Goal: Information Seeking & Learning: Learn about a topic

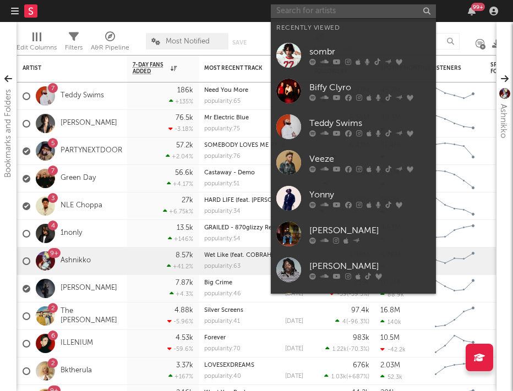
click at [309, 7] on input "text" at bounding box center [353, 11] width 165 height 14
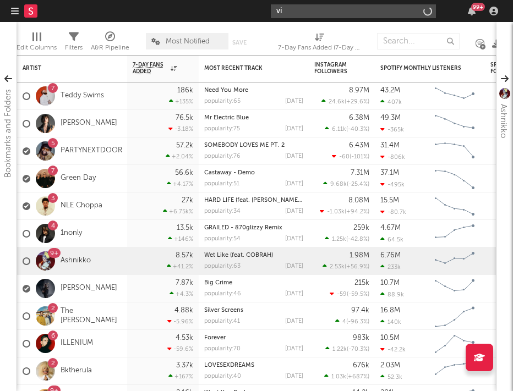
type input "v"
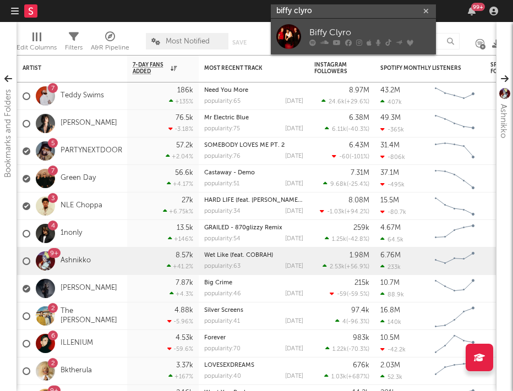
type input "biffy clyro"
click at [314, 34] on div "Biffy Clyro" at bounding box center [369, 32] width 121 height 13
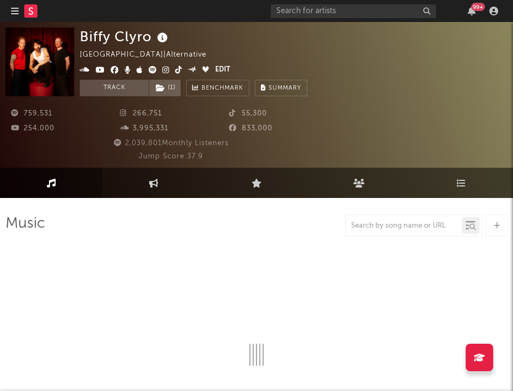
select select "6m"
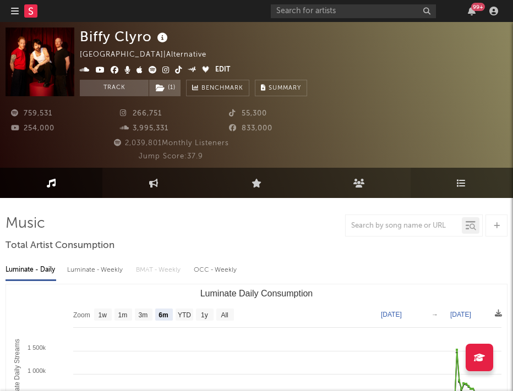
click at [438, 173] on link "Playlists/Charts" at bounding box center [462, 183] width 102 height 30
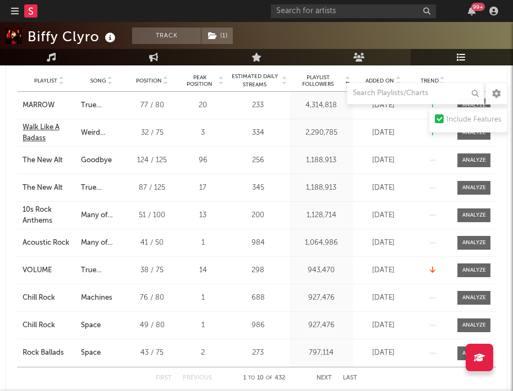
scroll to position [511, 0]
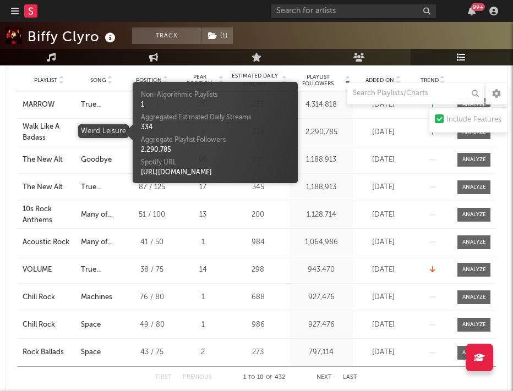
click at [91, 129] on div "Weird Leisure" at bounding box center [101, 132] width 41 height 11
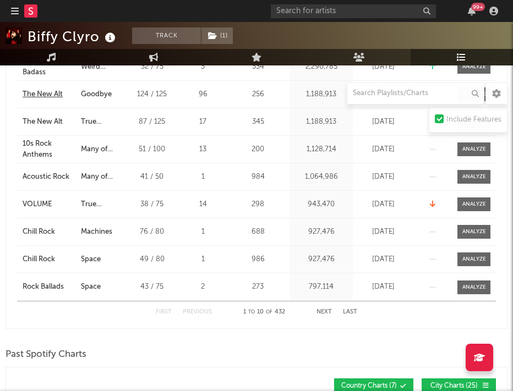
scroll to position [580, 0]
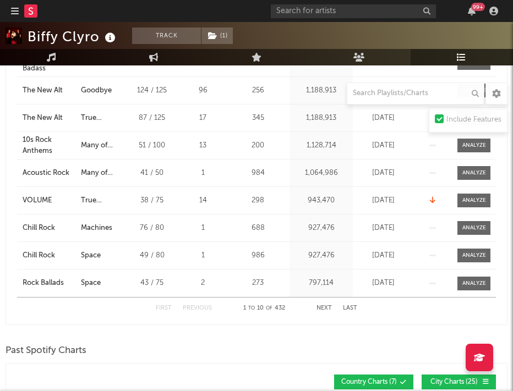
click at [325, 308] on button "Next" at bounding box center [323, 308] width 15 height 6
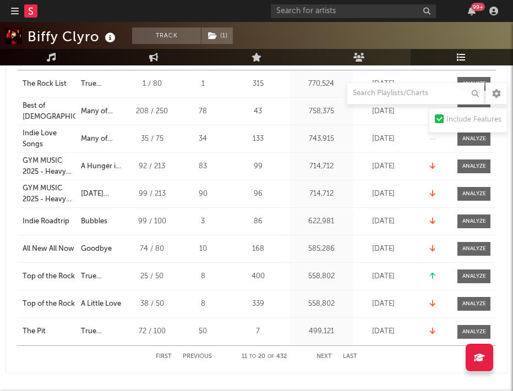
scroll to position [532, 0]
click at [326, 356] on button "Next" at bounding box center [323, 356] width 15 height 6
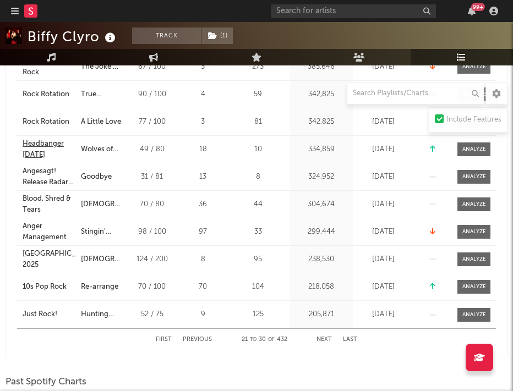
scroll to position [550, 0]
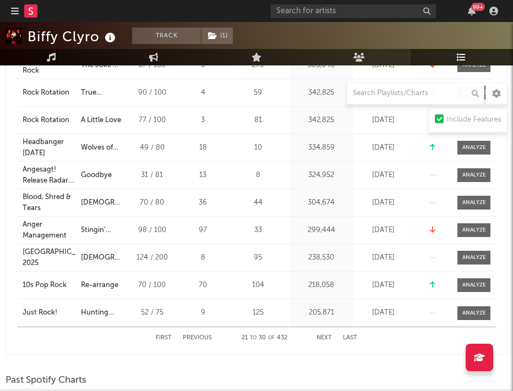
click at [324, 338] on button "Next" at bounding box center [323, 338] width 15 height 6
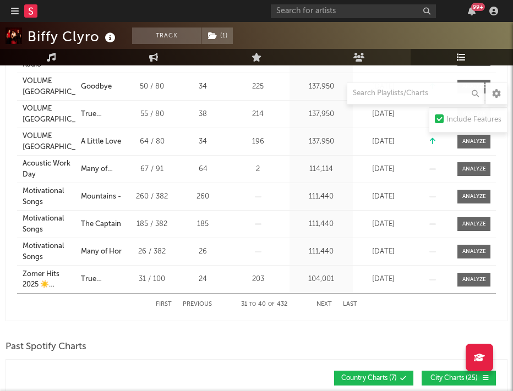
scroll to position [588, 0]
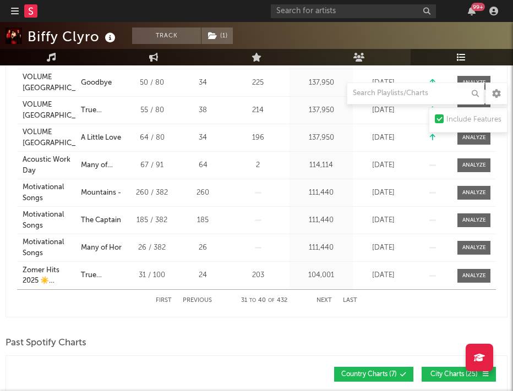
click at [321, 294] on div "First Previous 31 to 40 of 432 Next Last" at bounding box center [256, 300] width 201 height 21
click at [323, 302] on button "Next" at bounding box center [323, 301] width 15 height 6
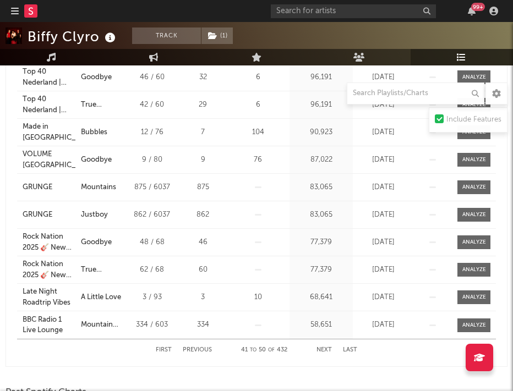
scroll to position [548, 0]
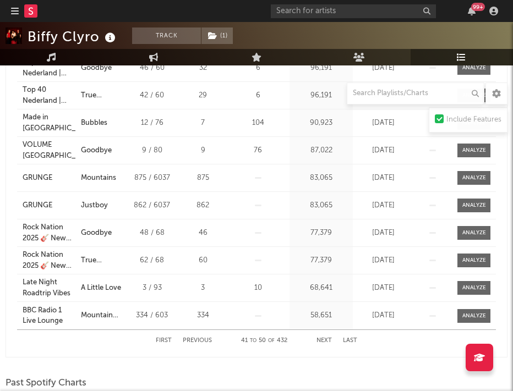
click at [322, 339] on button "Next" at bounding box center [323, 341] width 15 height 6
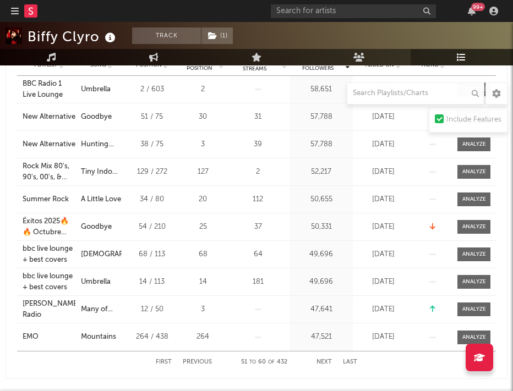
scroll to position [527, 0]
click at [326, 361] on button "Next" at bounding box center [323, 362] width 15 height 6
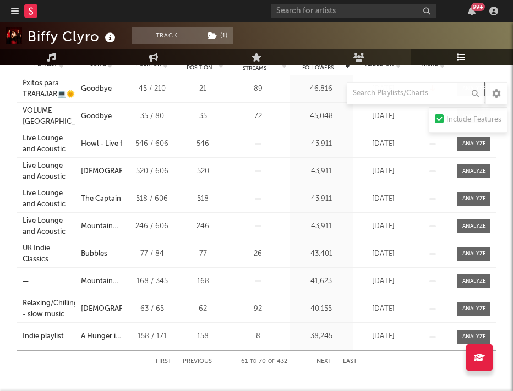
click at [325, 361] on button "Next" at bounding box center [323, 362] width 15 height 6
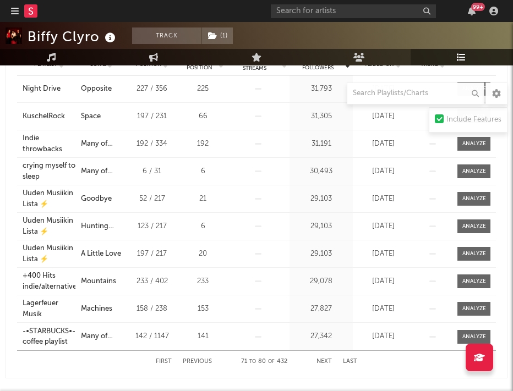
click at [325, 362] on button "Next" at bounding box center [323, 362] width 15 height 6
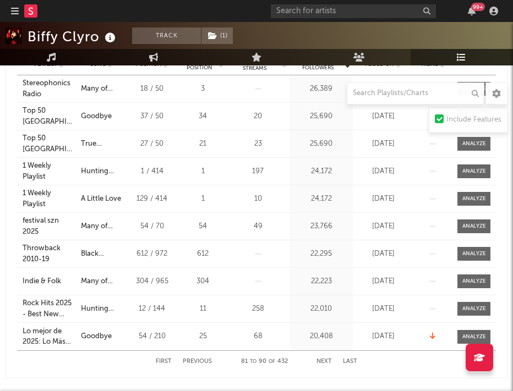
click at [325, 362] on button "Next" at bounding box center [323, 362] width 15 height 6
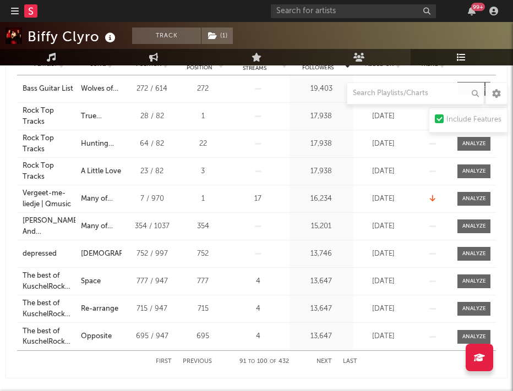
click at [325, 362] on button "Next" at bounding box center [323, 362] width 15 height 6
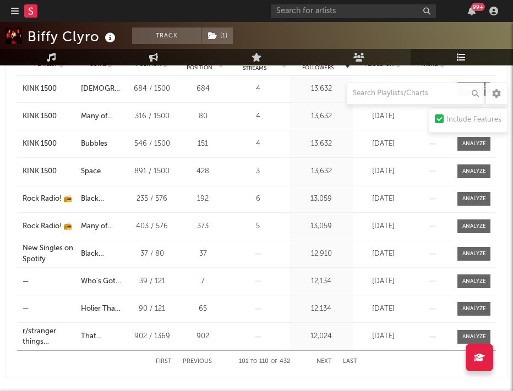
click at [325, 362] on button "Next" at bounding box center [323, 362] width 15 height 6
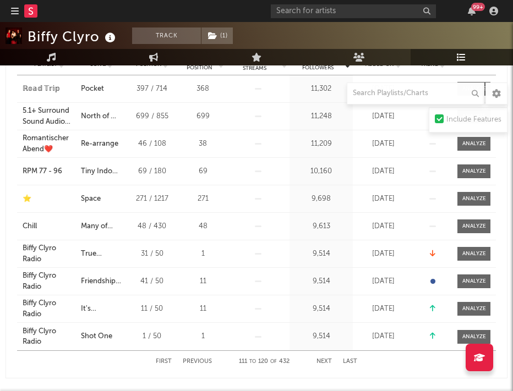
click at [325, 362] on button "Next" at bounding box center [323, 362] width 15 height 6
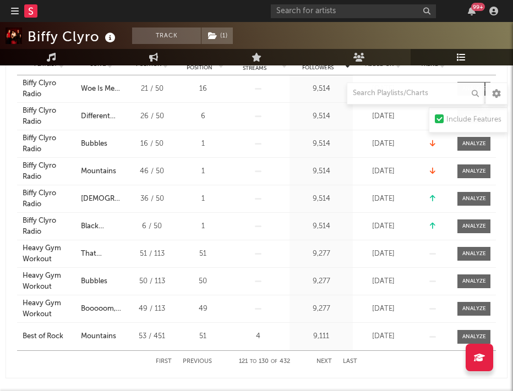
click at [322, 357] on div "First Previous 121 to 130 of 432 Next Last" at bounding box center [256, 361] width 201 height 21
click at [324, 363] on button "Next" at bounding box center [323, 362] width 15 height 6
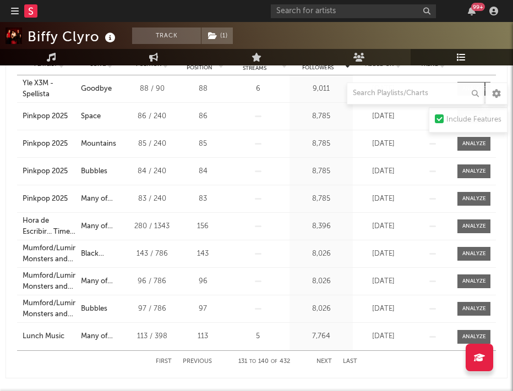
click at [320, 358] on div "First Previous 131 to 140 of 432 Next Last" at bounding box center [256, 361] width 201 height 21
click at [321, 363] on button "Next" at bounding box center [323, 362] width 15 height 6
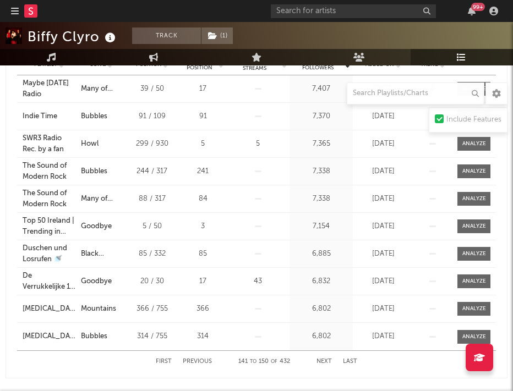
click at [323, 359] on button "Next" at bounding box center [323, 362] width 15 height 6
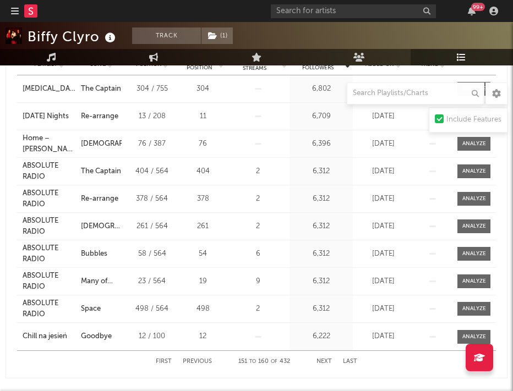
click at [323, 359] on button "Next" at bounding box center [323, 362] width 15 height 6
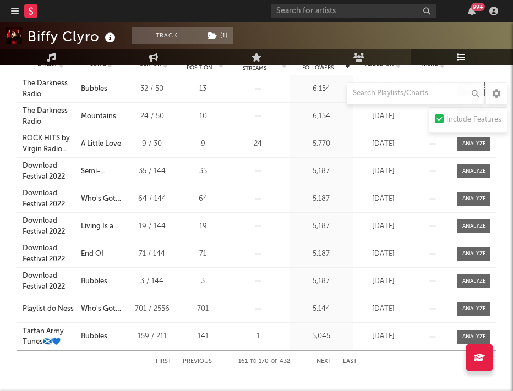
click at [323, 359] on button "Next" at bounding box center [323, 362] width 15 height 6
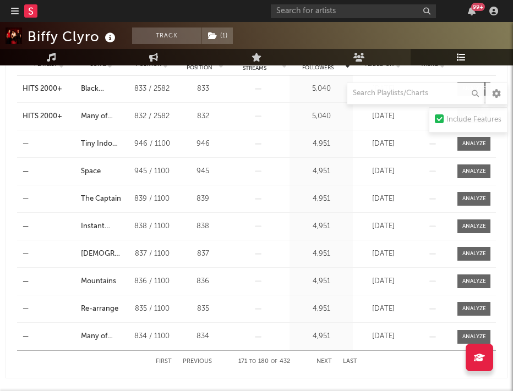
click at [323, 359] on button "Next" at bounding box center [323, 362] width 15 height 6
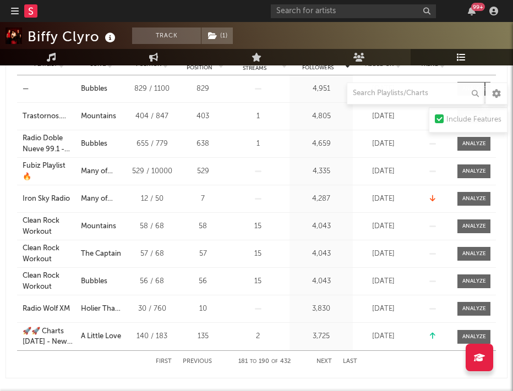
click at [323, 359] on button "Next" at bounding box center [323, 362] width 15 height 6
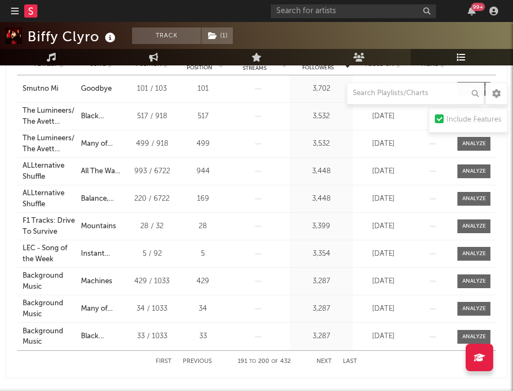
click at [323, 359] on button "Next" at bounding box center [323, 362] width 15 height 6
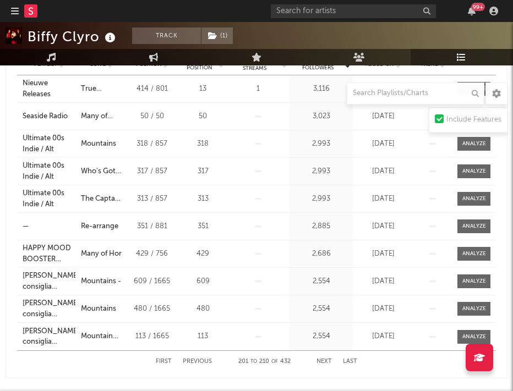
click at [323, 359] on button "Next" at bounding box center [323, 362] width 15 height 6
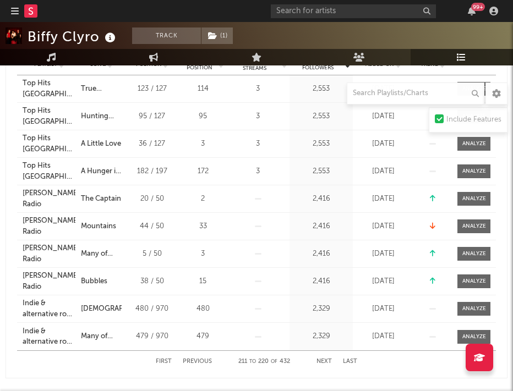
click at [323, 359] on button "Next" at bounding box center [323, 362] width 15 height 6
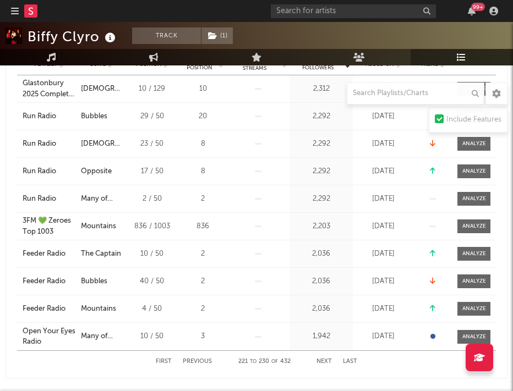
click at [323, 359] on button "Next" at bounding box center [323, 362] width 15 height 6
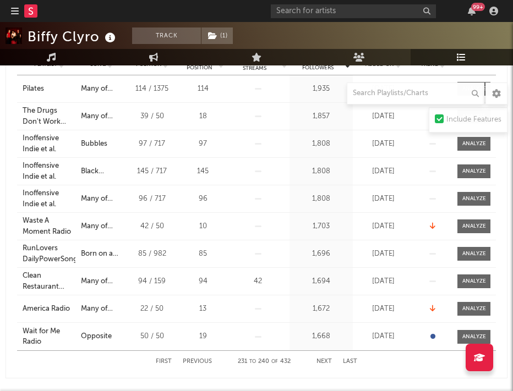
click at [324, 359] on button "Next" at bounding box center [323, 362] width 15 height 6
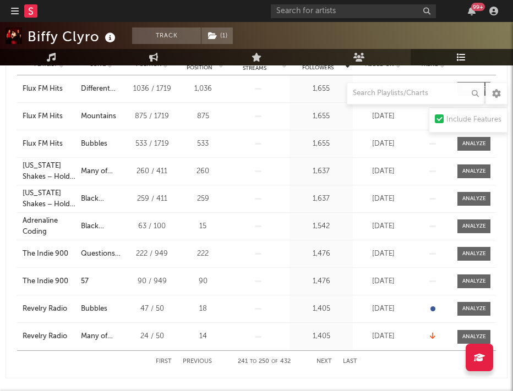
click at [324, 359] on button "Next" at bounding box center [323, 362] width 15 height 6
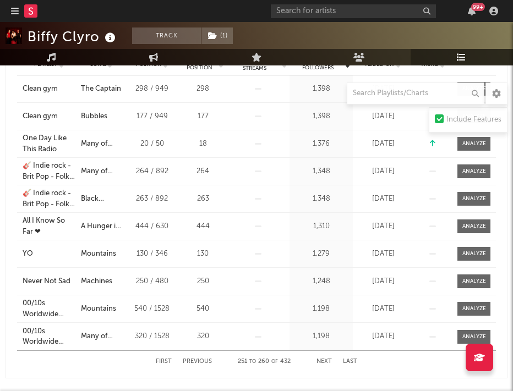
click at [324, 359] on button "Next" at bounding box center [323, 362] width 15 height 6
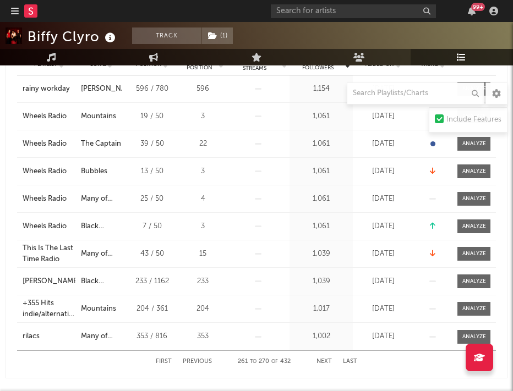
click at [324, 359] on button "Next" at bounding box center [323, 362] width 15 height 6
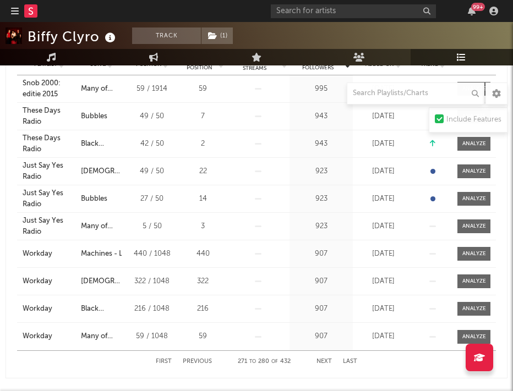
click at [324, 359] on button "Next" at bounding box center [323, 362] width 15 height 6
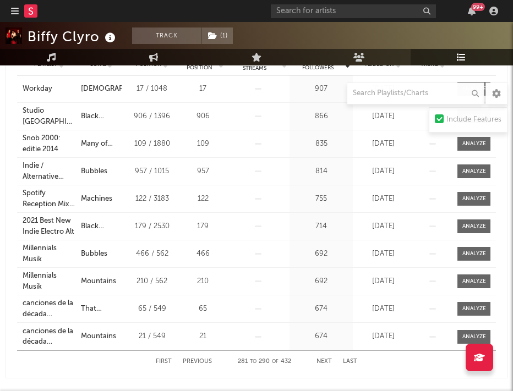
click at [324, 359] on button "Next" at bounding box center [323, 362] width 15 height 6
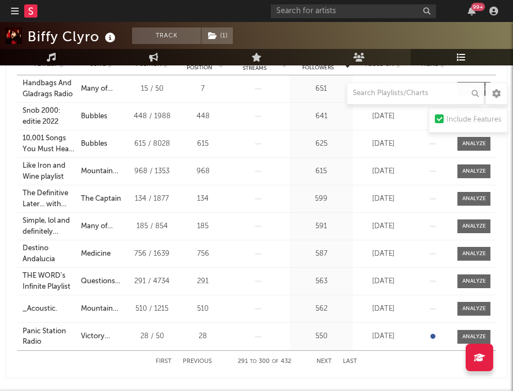
click at [324, 359] on button "Next" at bounding box center [323, 362] width 15 height 6
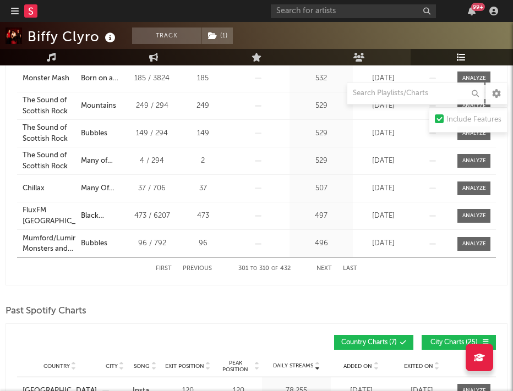
scroll to position [621, 0]
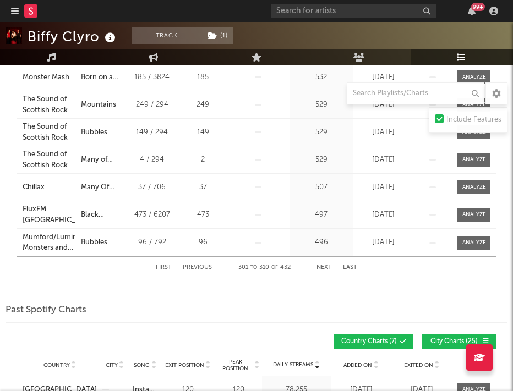
click at [322, 267] on button "Next" at bounding box center [323, 268] width 15 height 6
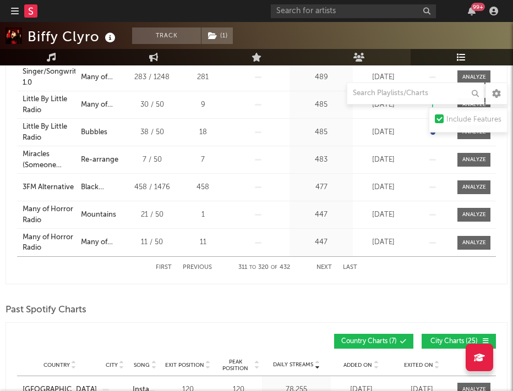
click at [322, 267] on button "Next" at bounding box center [323, 268] width 15 height 6
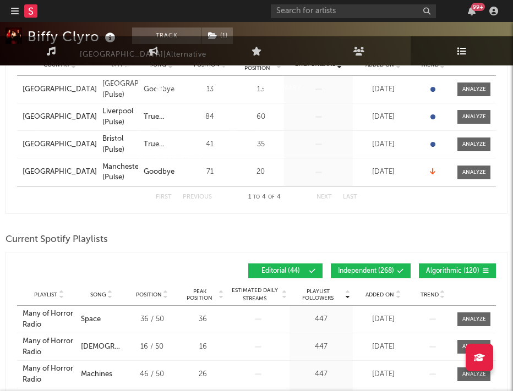
scroll to position [0, 0]
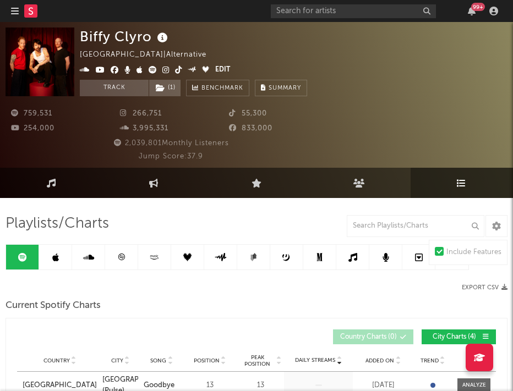
click at [47, 252] on link at bounding box center [55, 257] width 33 height 25
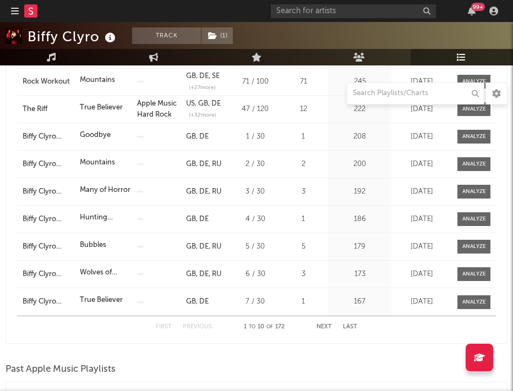
scroll to position [334, 0]
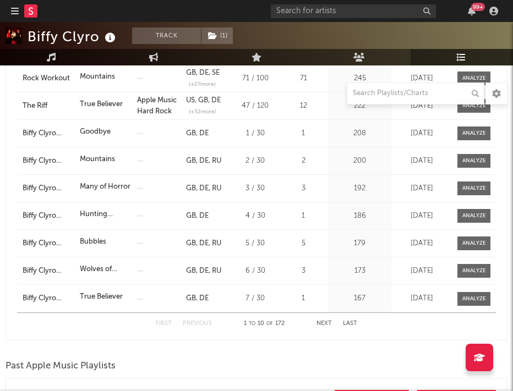
click at [329, 323] on button "Next" at bounding box center [323, 324] width 15 height 6
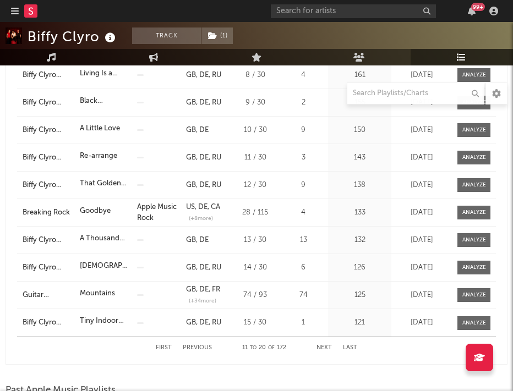
scroll to position [310, 0]
click at [326, 343] on div "First Previous 11 to 20 of 172 Next Last" at bounding box center [256, 347] width 201 height 21
click at [320, 346] on button "Next" at bounding box center [323, 348] width 15 height 6
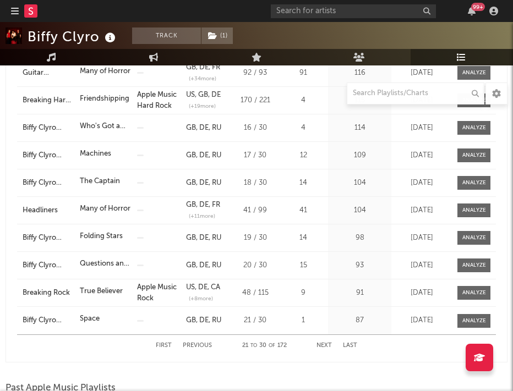
scroll to position [313, 0]
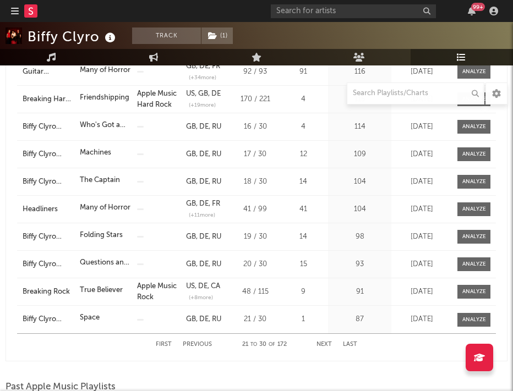
click at [192, 338] on div "First Previous 21 to 30 of 172 Next Last" at bounding box center [256, 344] width 201 height 21
click at [193, 345] on button "Previous" at bounding box center [197, 345] width 29 height 6
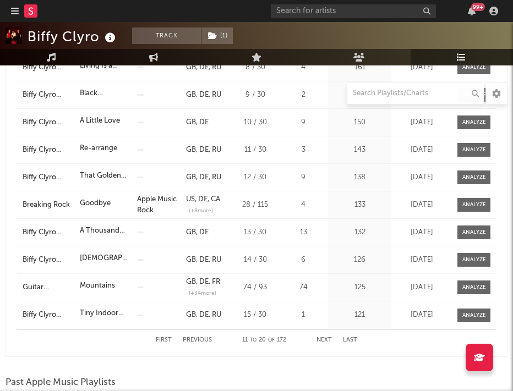
scroll to position [319, 0]
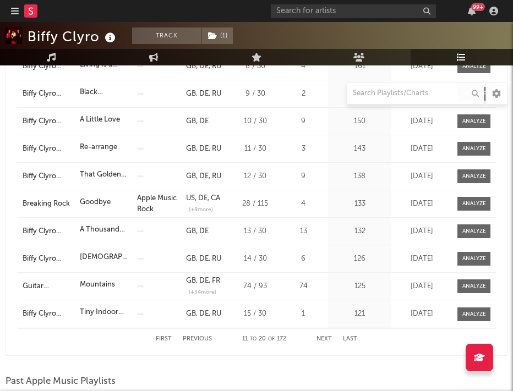
click at [323, 338] on button "Next" at bounding box center [323, 339] width 15 height 6
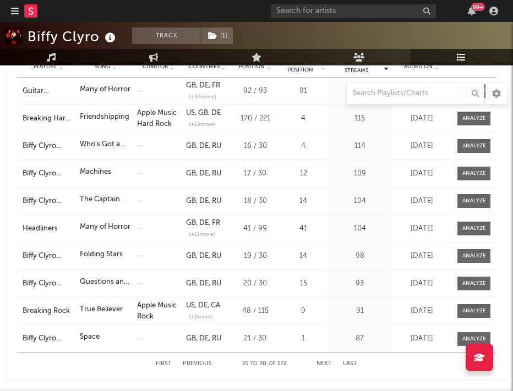
scroll to position [297, 0]
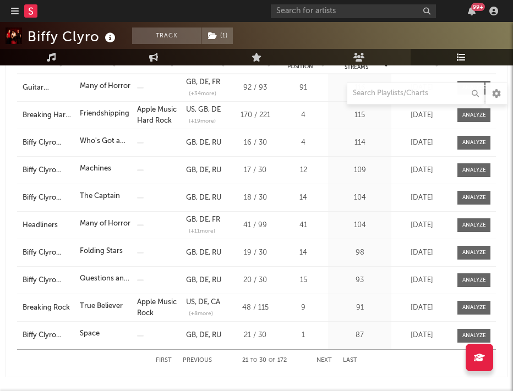
click at [320, 361] on button "Next" at bounding box center [323, 361] width 15 height 6
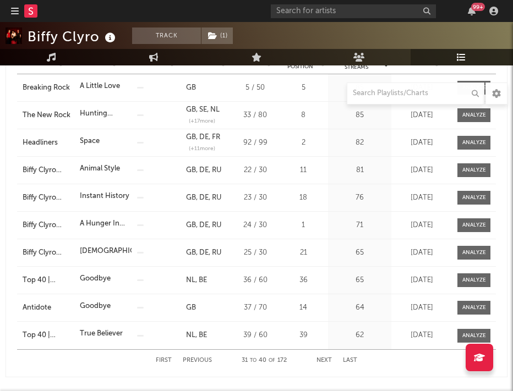
click at [328, 362] on button "Next" at bounding box center [323, 361] width 15 height 6
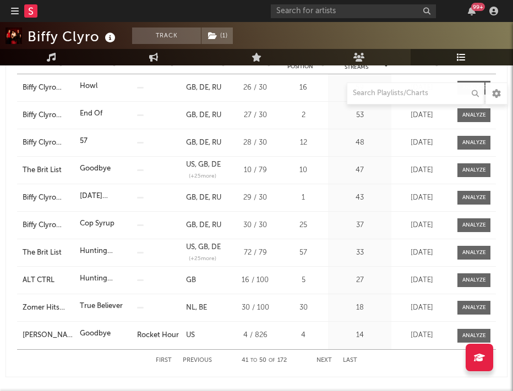
click at [322, 358] on button "Next" at bounding box center [323, 361] width 15 height 6
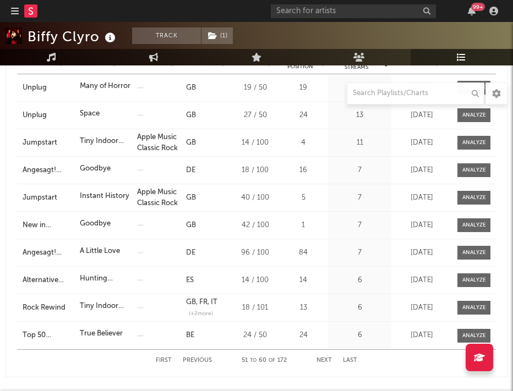
click at [320, 358] on button "Next" at bounding box center [323, 361] width 15 height 6
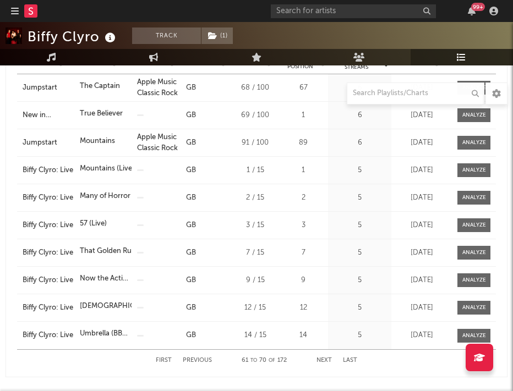
click at [320, 358] on button "Next" at bounding box center [323, 361] width 15 height 6
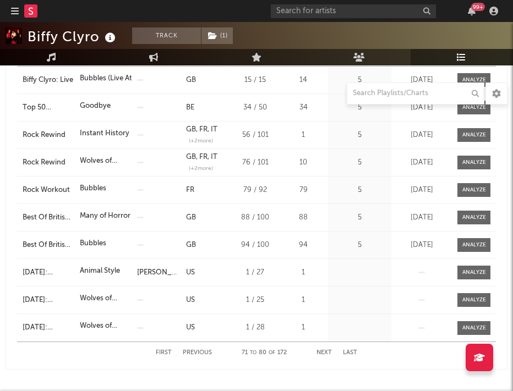
scroll to position [307, 0]
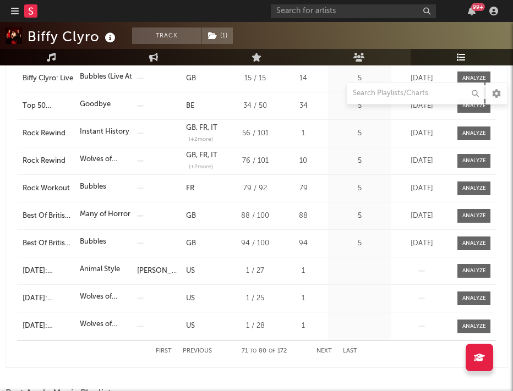
click at [321, 352] on button "Next" at bounding box center [323, 351] width 15 height 6
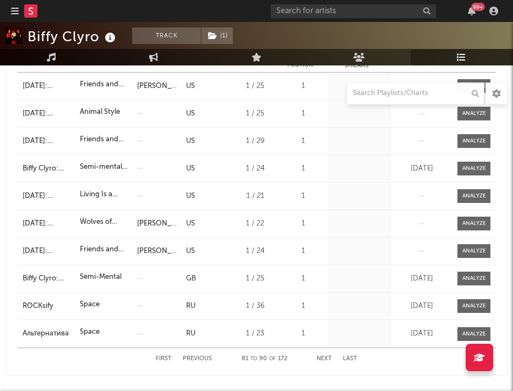
scroll to position [294, 0]
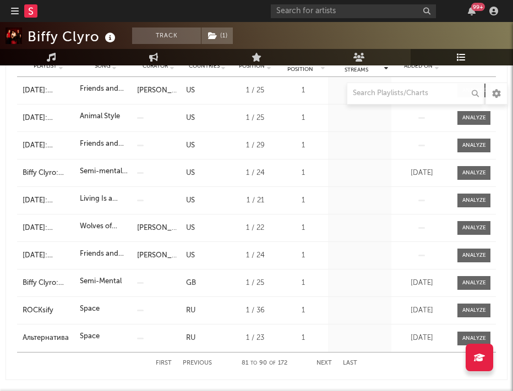
click at [324, 361] on button "Next" at bounding box center [323, 363] width 15 height 6
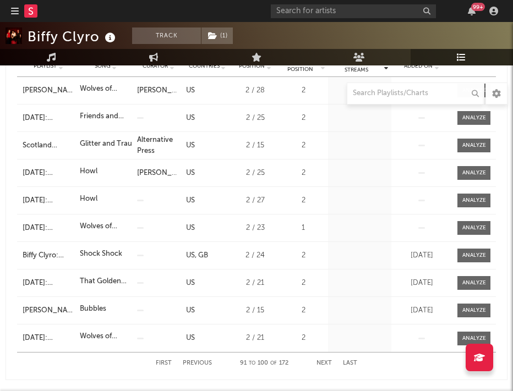
click at [324, 361] on button "Next" at bounding box center [323, 363] width 15 height 6
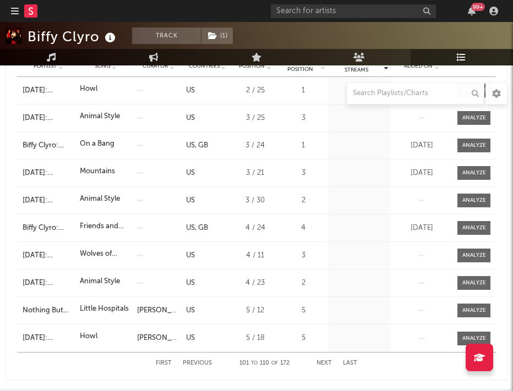
click at [324, 360] on button "Next" at bounding box center [323, 363] width 15 height 6
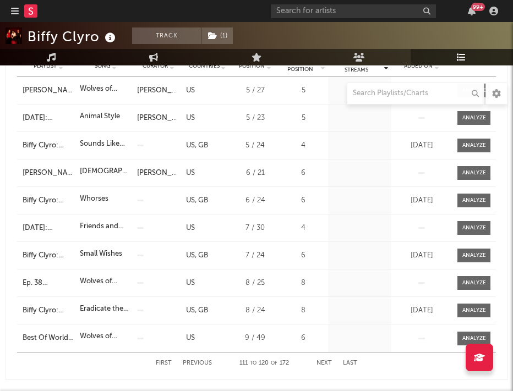
click at [324, 360] on button "Next" at bounding box center [323, 363] width 15 height 6
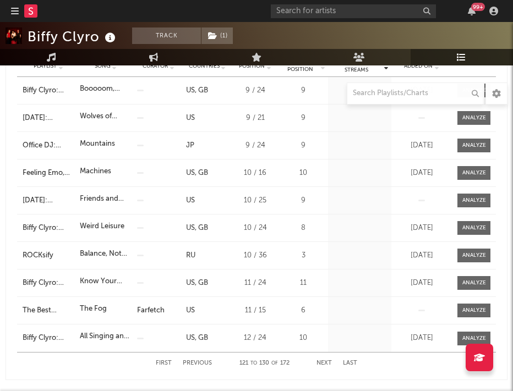
click at [324, 360] on button "Next" at bounding box center [323, 363] width 15 height 6
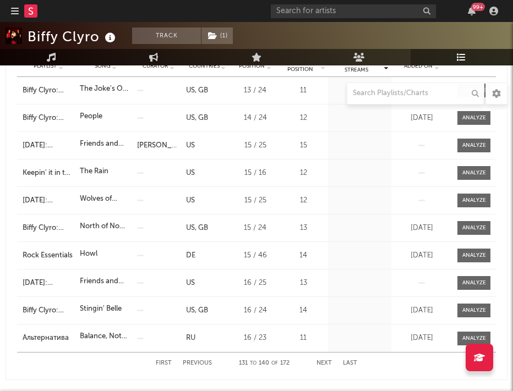
click at [324, 360] on button "Next" at bounding box center [323, 363] width 15 height 6
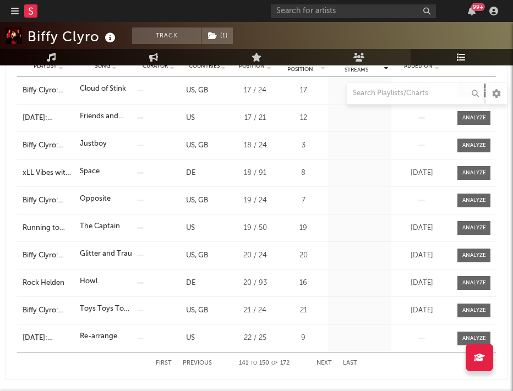
click at [324, 360] on button "Next" at bounding box center [323, 363] width 15 height 6
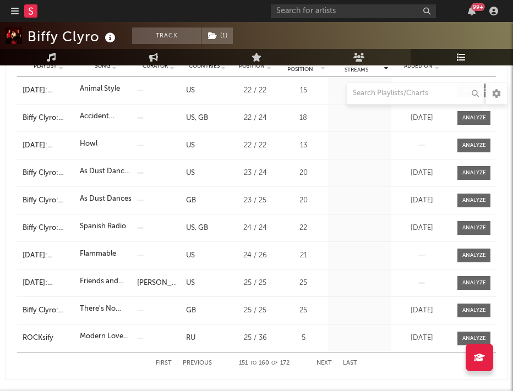
click at [324, 360] on button "Next" at bounding box center [323, 363] width 15 height 6
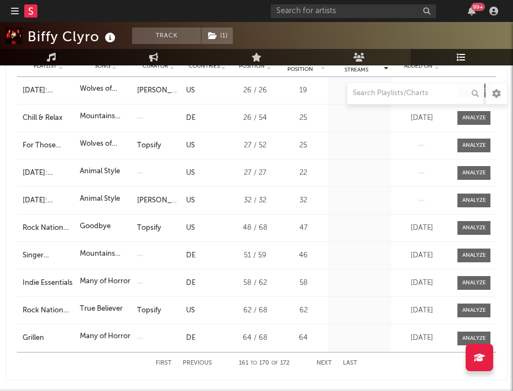
click at [326, 361] on button "Next" at bounding box center [323, 363] width 15 height 6
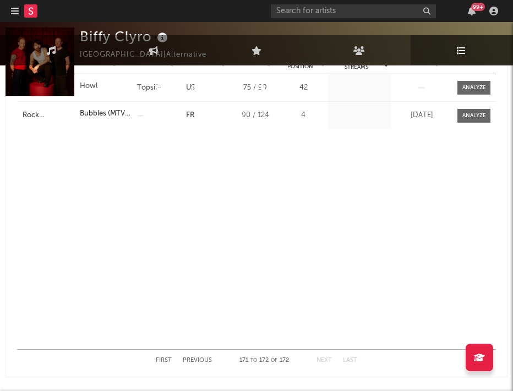
scroll to position [0, 0]
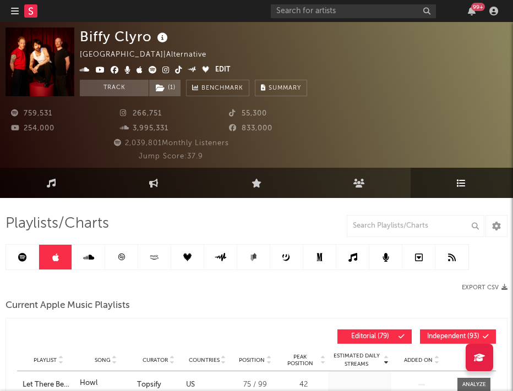
click at [79, 259] on link at bounding box center [88, 257] width 33 height 25
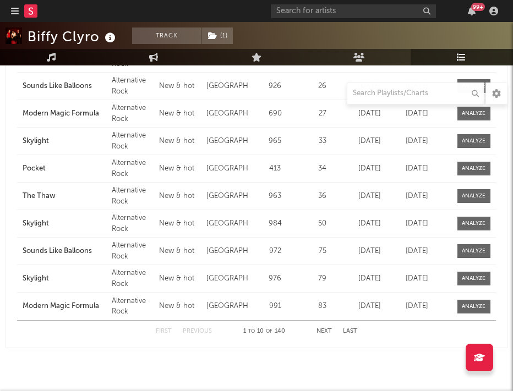
scroll to position [349, 0]
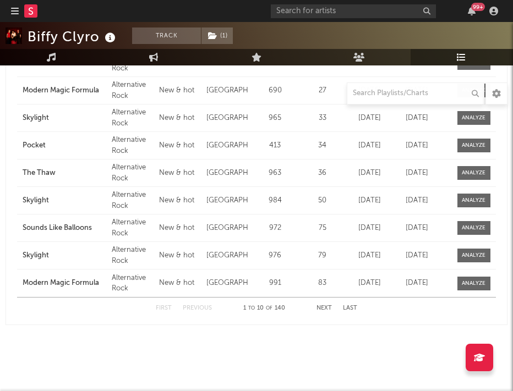
click at [281, 342] on div "Playlists/Charts Export CSV Archived SoundCloud Charts Peak Position Song Name …" at bounding box center [256, 103] width 513 height 509
click at [323, 308] on button "Next" at bounding box center [323, 308] width 15 height 6
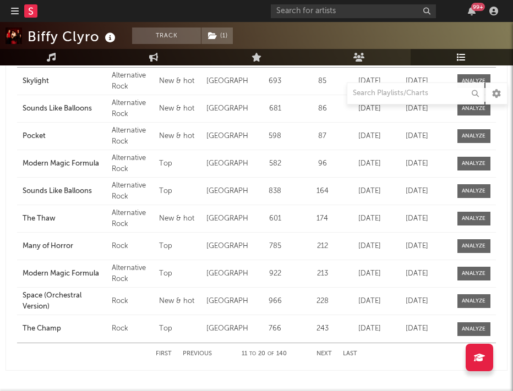
scroll to position [304, 0]
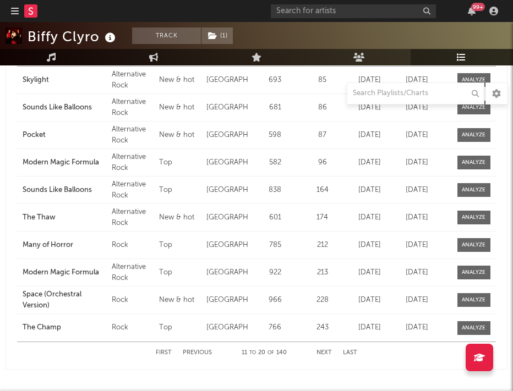
click at [323, 358] on div "First Previous 11 to 20 of 140 Next Last" at bounding box center [256, 352] width 201 height 21
click at [323, 353] on button "Next" at bounding box center [323, 353] width 15 height 6
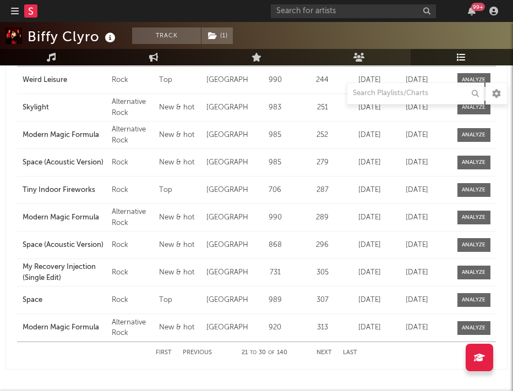
click at [323, 353] on button "Next" at bounding box center [323, 353] width 15 height 6
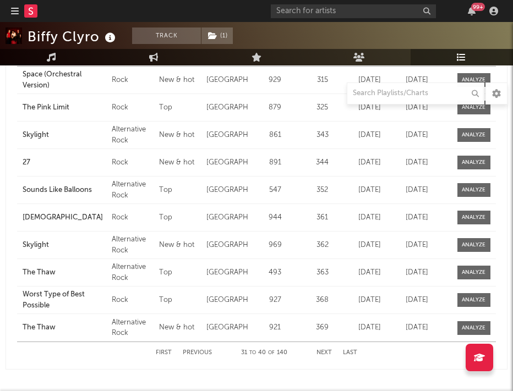
click at [323, 353] on button "Next" at bounding box center [323, 353] width 15 height 6
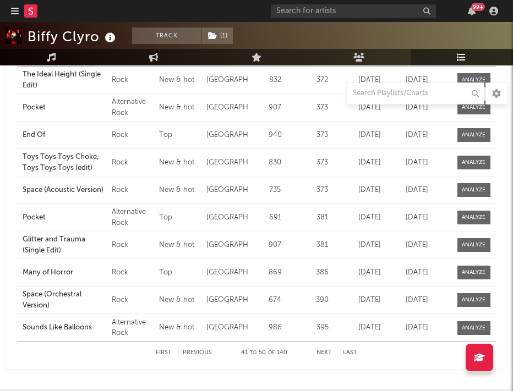
click at [323, 353] on button "Next" at bounding box center [323, 353] width 15 height 6
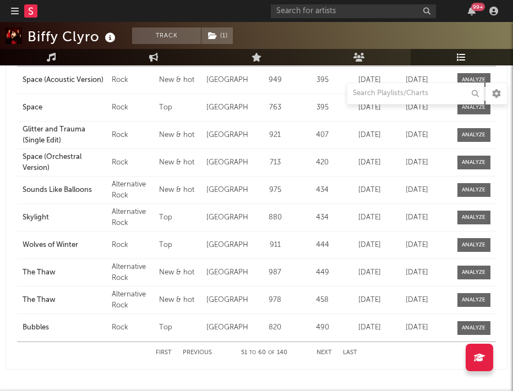
click at [323, 353] on button "Next" at bounding box center [323, 353] width 15 height 6
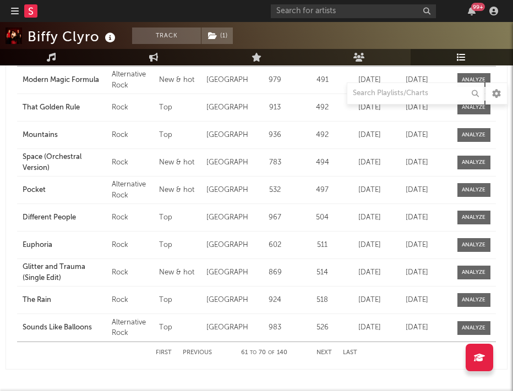
click at [323, 352] on button "Next" at bounding box center [323, 353] width 15 height 6
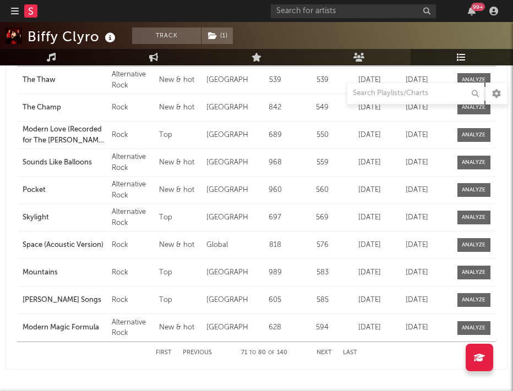
click at [323, 352] on button "Next" at bounding box center [323, 353] width 15 height 6
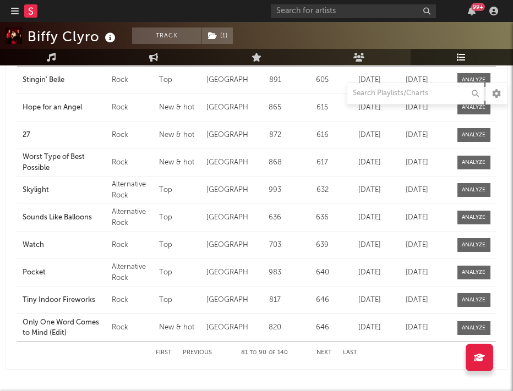
click at [323, 352] on button "Next" at bounding box center [323, 353] width 15 height 6
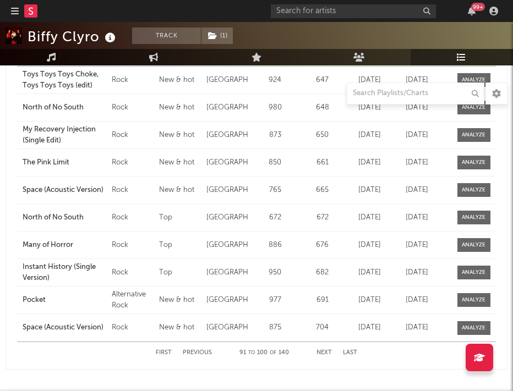
click at [323, 352] on button "Next" at bounding box center [323, 353] width 15 height 6
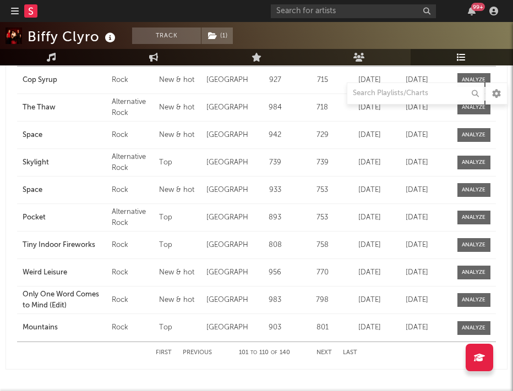
click at [325, 352] on button "Next" at bounding box center [323, 353] width 15 height 6
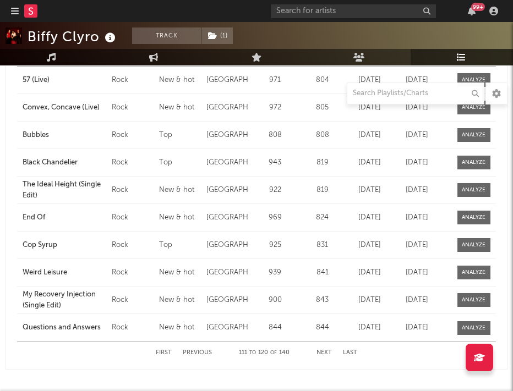
click at [325, 352] on button "Next" at bounding box center [323, 353] width 15 height 6
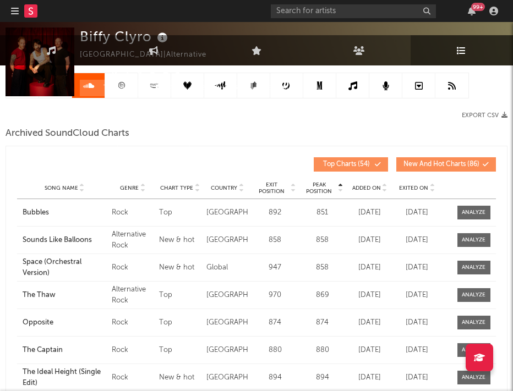
scroll to position [0, 0]
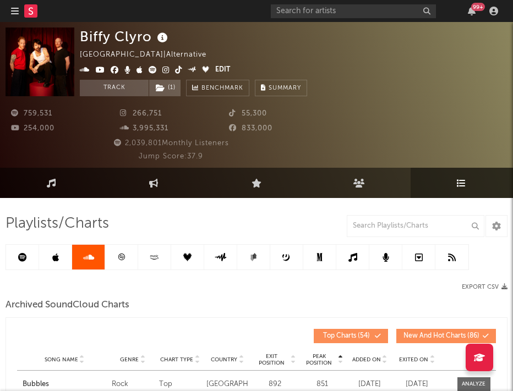
click at [117, 256] on icon at bounding box center [121, 257] width 8 height 8
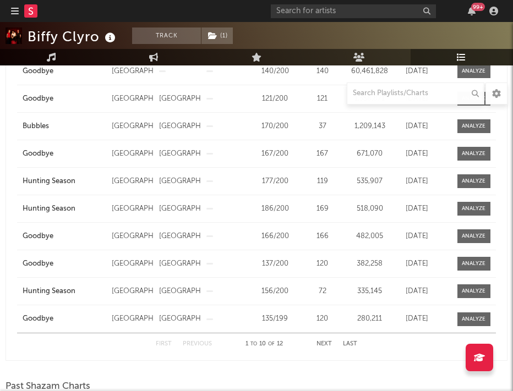
scroll to position [347, 0]
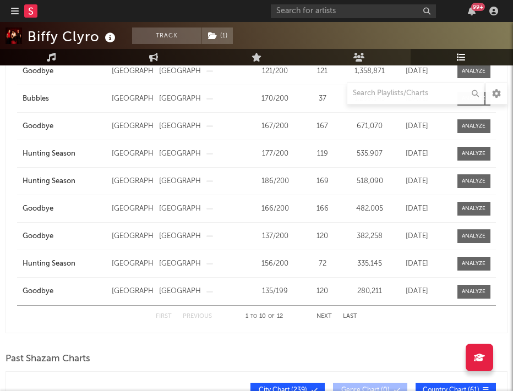
click at [325, 314] on button "Next" at bounding box center [323, 317] width 15 height 6
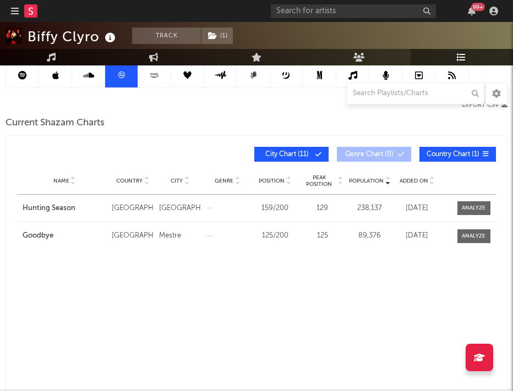
scroll to position [70, 0]
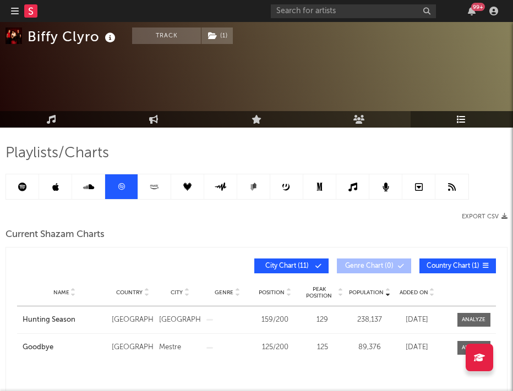
click at [150, 181] on link at bounding box center [154, 186] width 33 height 25
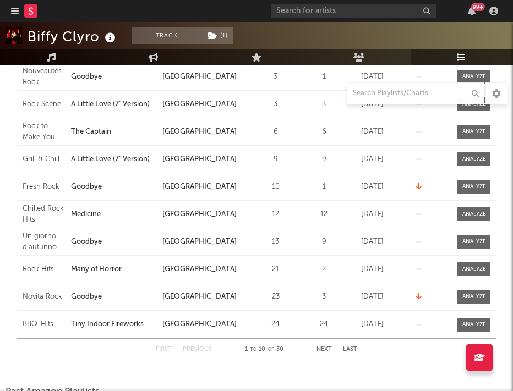
scroll to position [303, 0]
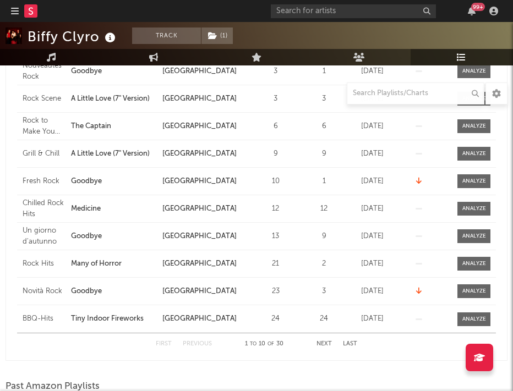
click at [324, 346] on button "Next" at bounding box center [323, 344] width 15 height 6
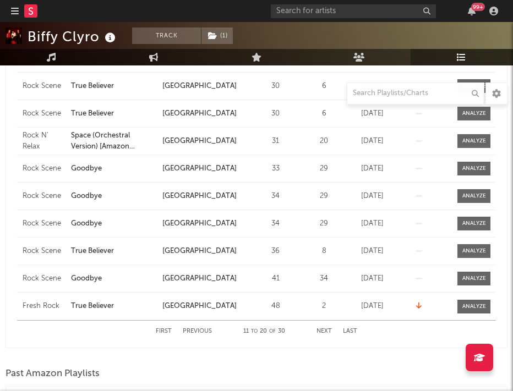
scroll to position [316, 0]
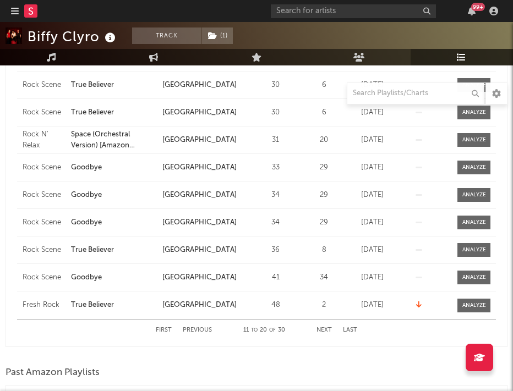
click at [323, 329] on button "Next" at bounding box center [323, 330] width 15 height 6
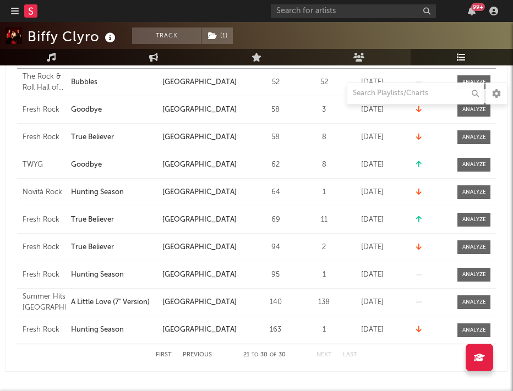
scroll to position [305, 0]
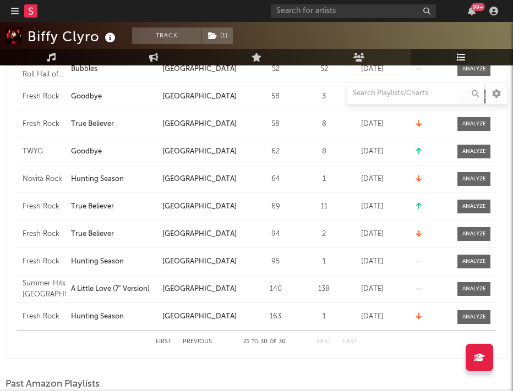
click at [159, 341] on button "First" at bounding box center [164, 342] width 16 height 6
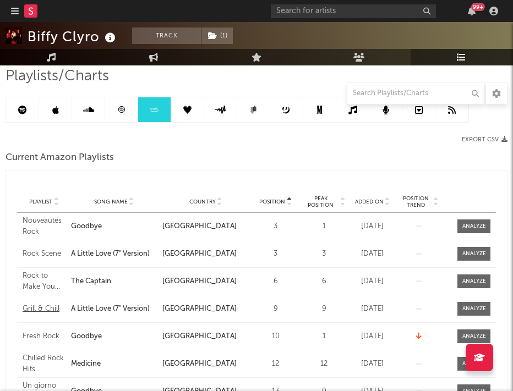
scroll to position [146, 0]
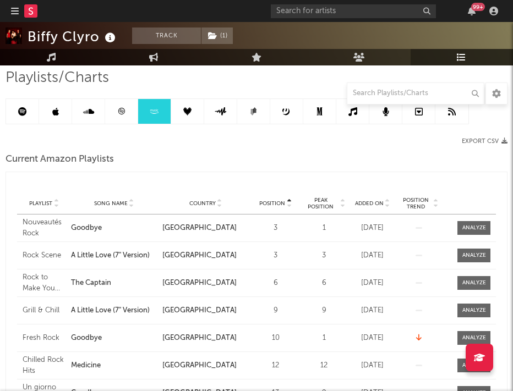
click at [181, 108] on link at bounding box center [187, 111] width 33 height 25
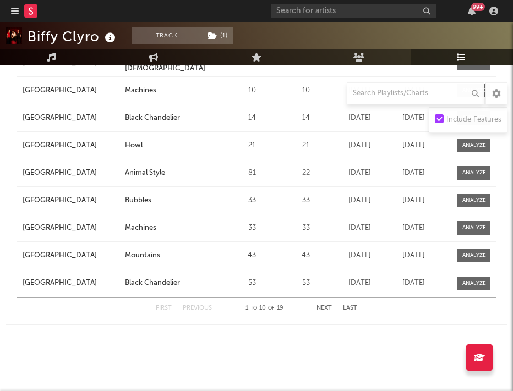
scroll to position [69, 0]
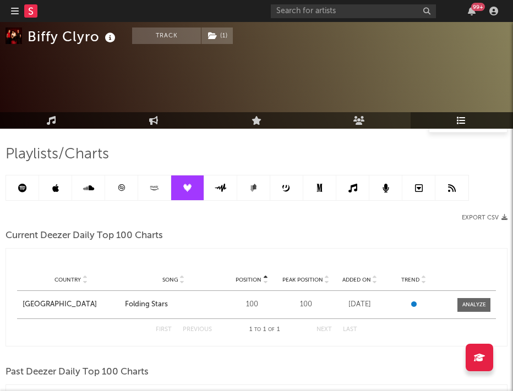
click at [221, 185] on icon at bounding box center [220, 188] width 13 height 8
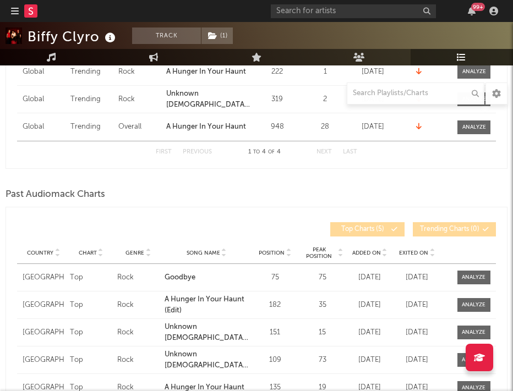
scroll to position [17, 0]
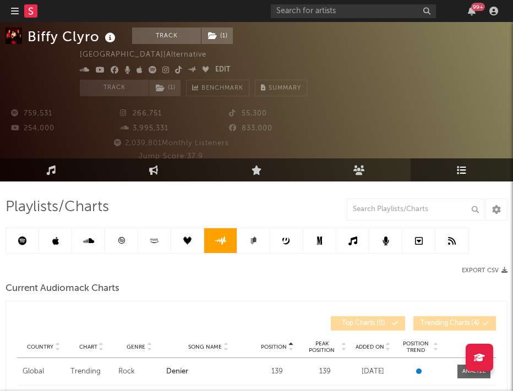
click at [252, 238] on icon at bounding box center [253, 241] width 8 height 8
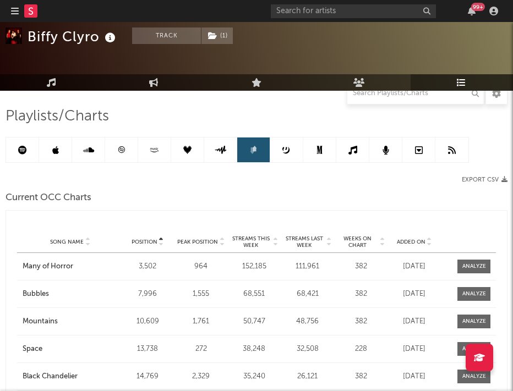
scroll to position [105, 0]
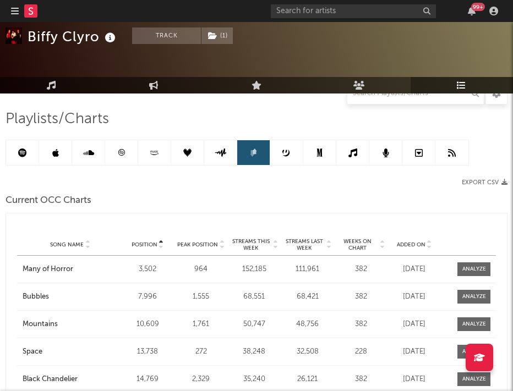
click at [289, 159] on link at bounding box center [286, 152] width 33 height 25
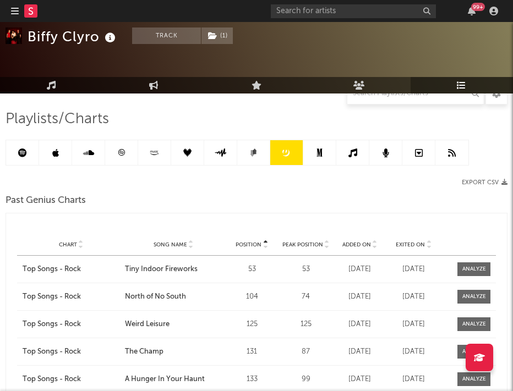
click at [321, 150] on icon at bounding box center [319, 153] width 6 height 8
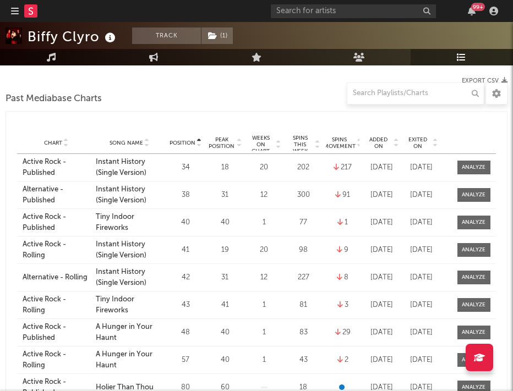
scroll to position [100, 0]
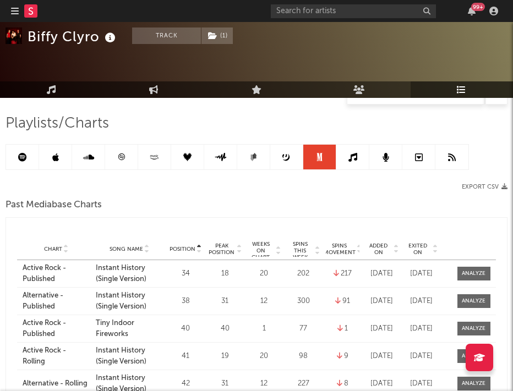
click at [353, 156] on icon at bounding box center [352, 157] width 9 height 9
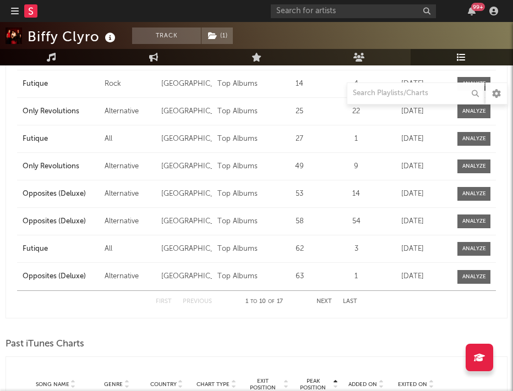
scroll to position [347, 0]
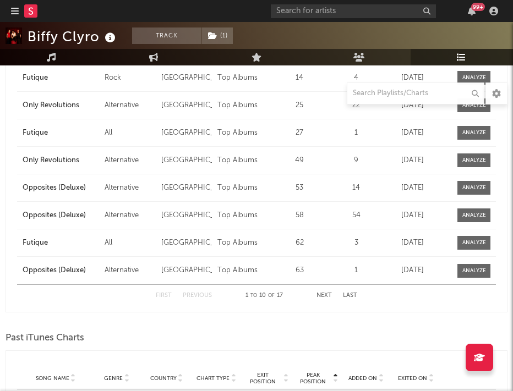
click at [325, 297] on button "Next" at bounding box center [323, 296] width 15 height 6
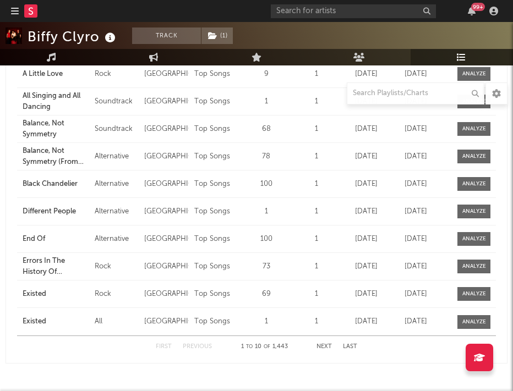
scroll to position [715, 0]
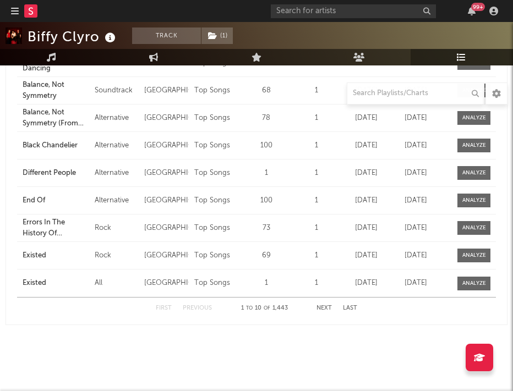
click at [324, 310] on button "Next" at bounding box center [323, 308] width 15 height 6
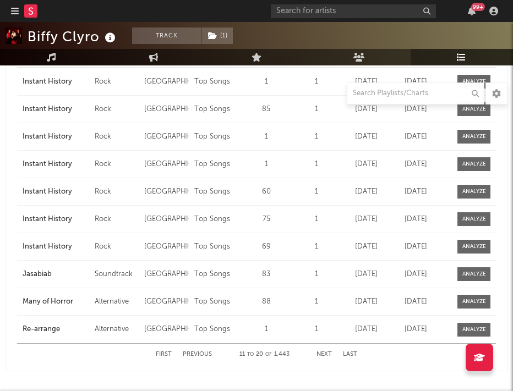
scroll to position [670, 0]
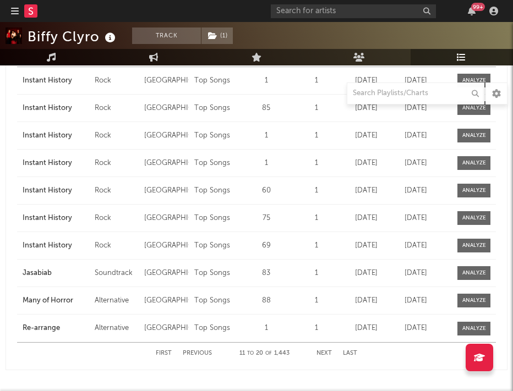
click at [323, 348] on div "First Previous 11 to 20 of 1,443 Next Last" at bounding box center [256, 353] width 201 height 21
click at [321, 353] on button "Next" at bounding box center [323, 354] width 15 height 6
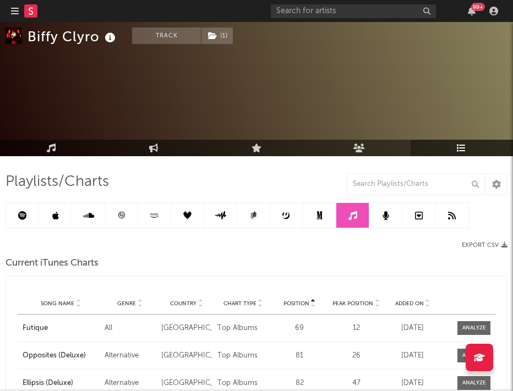
scroll to position [34, 0]
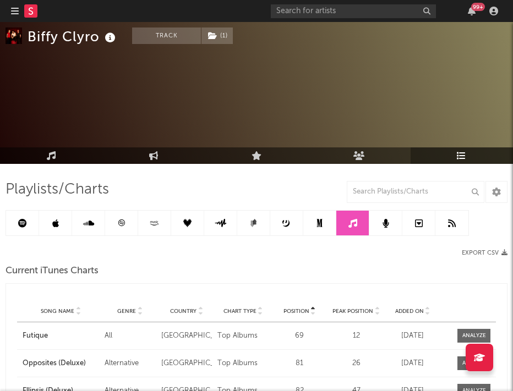
click at [381, 218] on link at bounding box center [385, 223] width 33 height 25
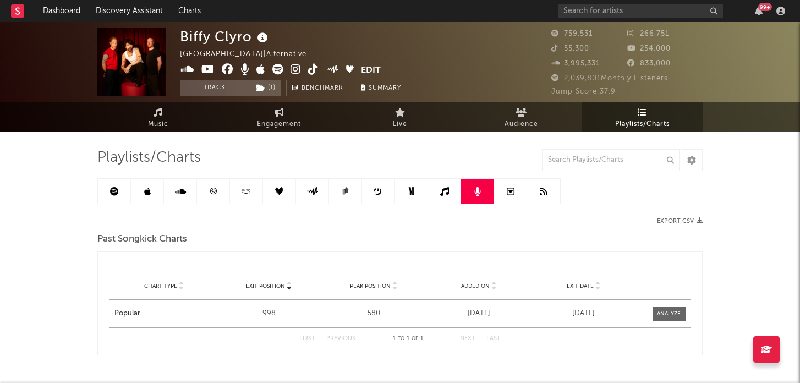
click at [512, 194] on link at bounding box center [510, 191] width 33 height 25
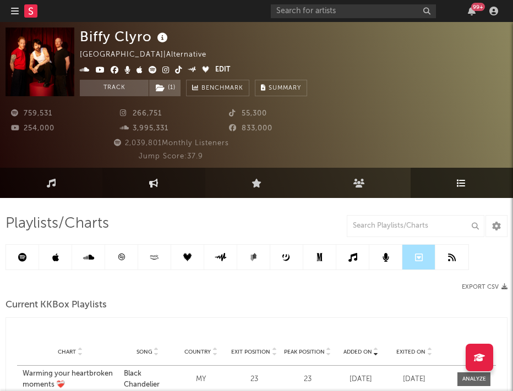
click at [163, 187] on link "Engagement" at bounding box center [153, 183] width 102 height 30
select select "1w"
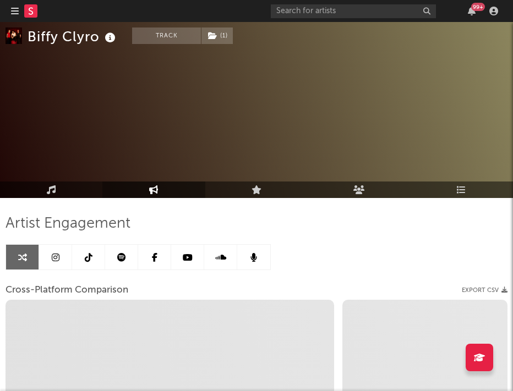
scroll to position [101, 0]
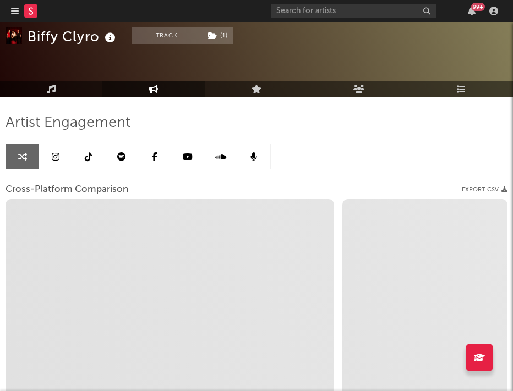
select select "1m"
